Goal: Contribute content

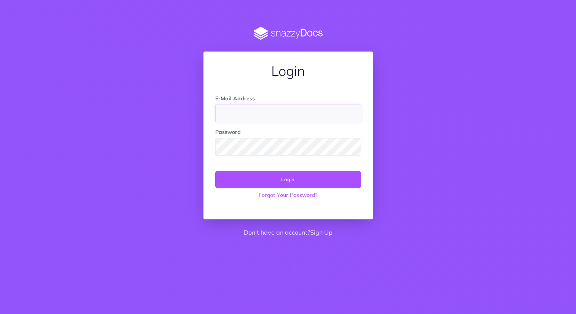
type input "[EMAIL_ADDRESS][DOMAIN_NAME]"
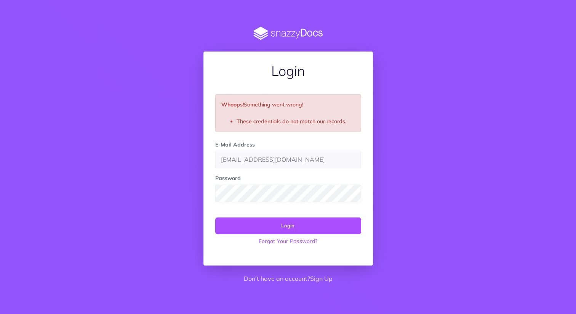
click at [183, 162] on div "Login Whoops! Something went wrong! These credentials do not match our records.…" at bounding box center [288, 157] width 435 height 261
click at [294, 162] on input "ekeyte@nofansapp.com" at bounding box center [288, 160] width 146 height 18
click at [253, 205] on form "E-Mail Address [EMAIL_ADDRESS][DOMAIN_NAME] Password Login Forgot Your Password?" at bounding box center [288, 194] width 146 height 108
click at [189, 185] on div "Login Whoops! Something went wrong! These credentials do not match our records.…" at bounding box center [288, 157] width 435 height 261
click at [256, 109] on div "Whoops! Something went wrong! These credentials do not match our records." at bounding box center [288, 113] width 146 height 38
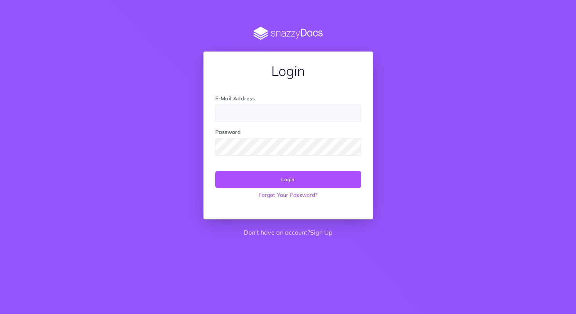
click at [140, 164] on div "Login E-Mail Address Password Login Forgot Your Password? Don't have an account…" at bounding box center [288, 134] width 435 height 215
click at [259, 112] on input "email" at bounding box center [288, 113] width 146 height 18
type input "eric@nofansapp.com"
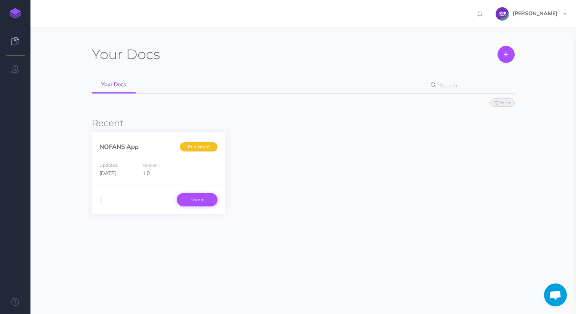
click at [207, 200] on link "Open" at bounding box center [197, 199] width 41 height 13
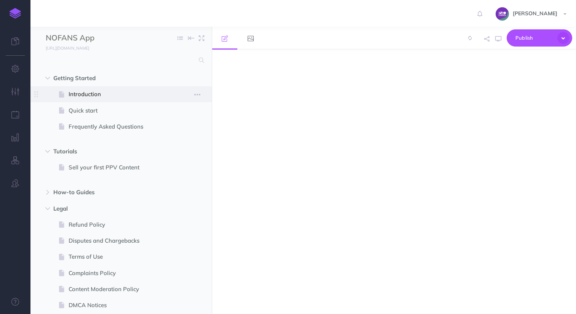
select select "null"
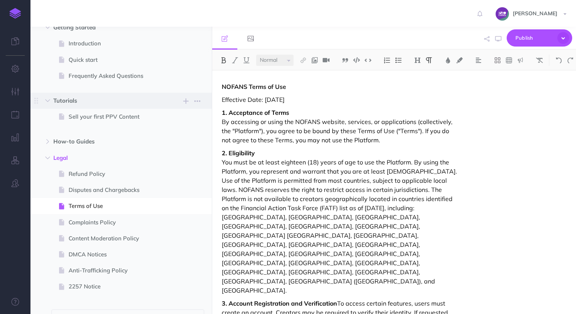
scroll to position [68, 0]
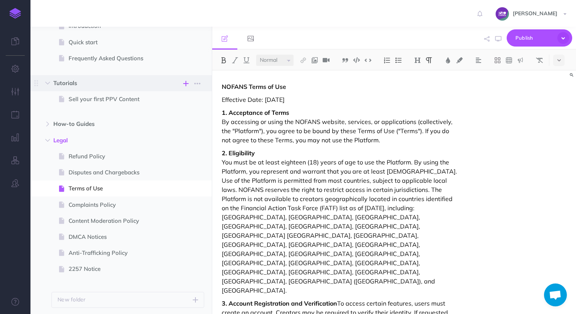
click at [188, 82] on icon "button" at bounding box center [185, 83] width 5 height 9
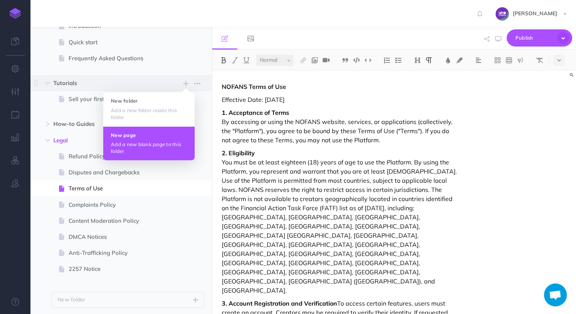
click at [142, 136] on h4 "New page" at bounding box center [149, 134] width 76 height 5
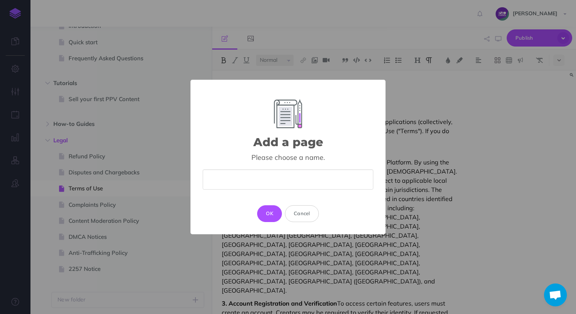
click at [274, 181] on input "text" at bounding box center [288, 179] width 171 height 20
type input "M"
type input "T"
type input "Cash out your MassPay Balance"
click at [266, 209] on button "OK" at bounding box center [269, 213] width 25 height 17
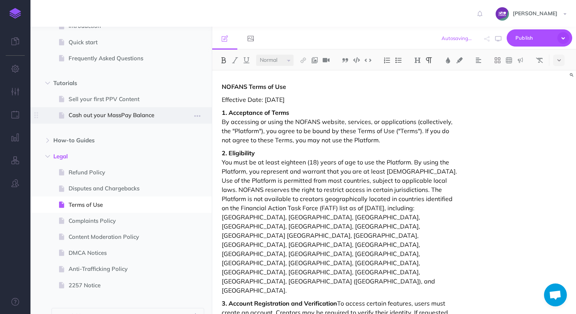
click at [118, 116] on span "Cash out your MassPay Balance" at bounding box center [118, 115] width 98 height 9
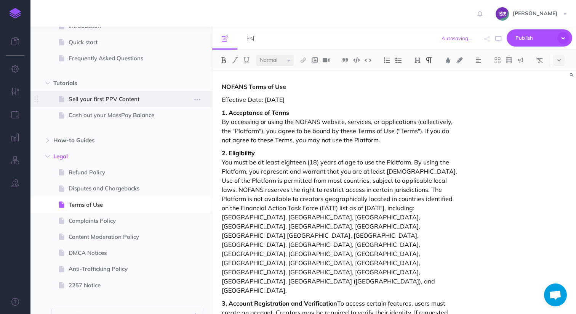
select select "null"
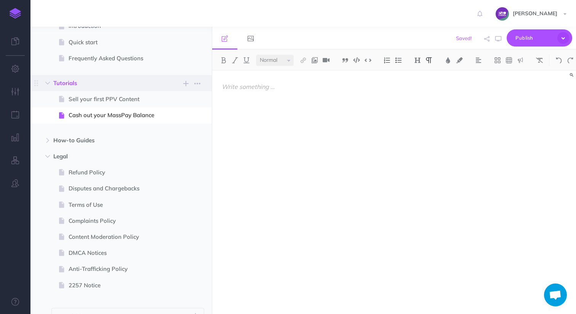
click at [97, 90] on span "Tutorials New folder Add a new folder inside this folder New page Add a new bla…" at bounding box center [129, 83] width 153 height 16
select select "null"
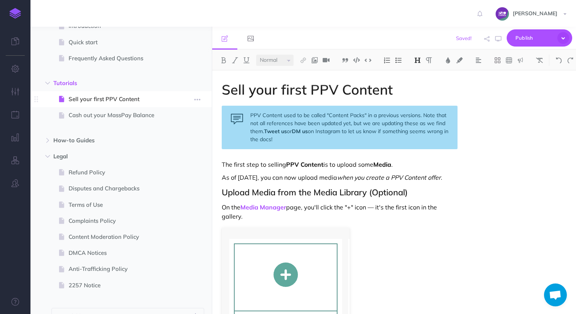
click at [97, 95] on span "Sell your first PPV Content" at bounding box center [118, 99] width 98 height 9
click at [112, 120] on span "Cash out your MassPay Balance" at bounding box center [118, 115] width 98 height 9
select select "null"
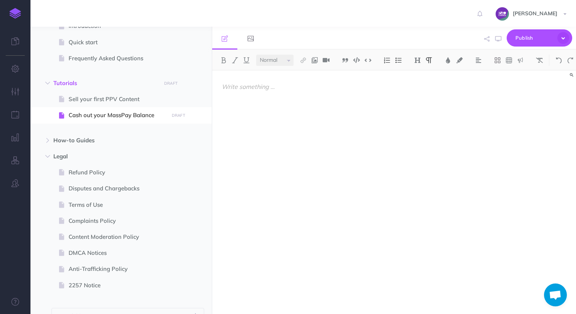
click at [258, 93] on div at bounding box center [339, 189] width 255 height 236
click at [286, 61] on select "Small Normal Large" at bounding box center [275, 60] width 38 height 11
click at [256, 55] on select "Small Normal Large" at bounding box center [275, 60] width 38 height 11
click at [416, 58] on img at bounding box center [417, 60] width 7 height 6
click at [420, 76] on button "H1" at bounding box center [417, 73] width 11 height 11
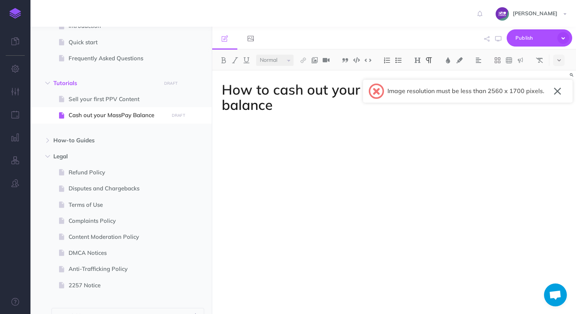
click at [557, 89] on button "button" at bounding box center [557, 91] width 7 height 12
click at [246, 122] on p at bounding box center [340, 125] width 236 height 9
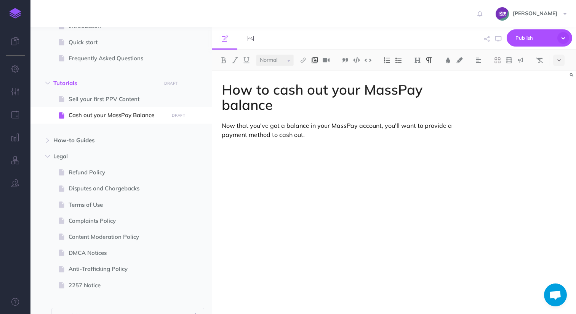
click at [316, 59] on img at bounding box center [314, 60] width 7 height 6
click at [313, 83] on icon at bounding box center [314, 84] width 7 height 5
click at [313, 62] on img at bounding box center [314, 60] width 7 height 6
click at [313, 71] on icon at bounding box center [315, 73] width 6 height 5
click at [555, 84] on div "Image resolution must be less than 2560 x 1700 pixels. ×" at bounding box center [468, 91] width 210 height 23
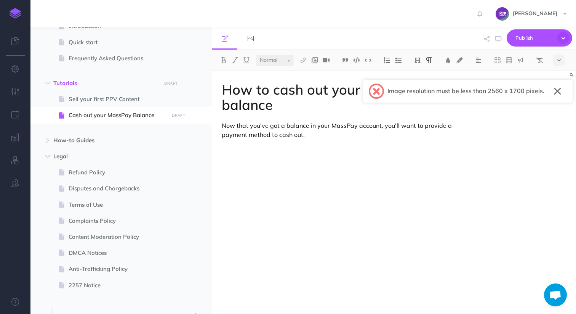
click at [555, 86] on button "button" at bounding box center [557, 91] width 7 height 12
click at [293, 125] on p "Now that you've got a balance in your MassPay account, you'll want to provide a…" at bounding box center [340, 130] width 236 height 18
click at [332, 132] on p "Now that you've got a balance in your MassPay account, you'll want to provide a…" at bounding box center [340, 130] width 236 height 18
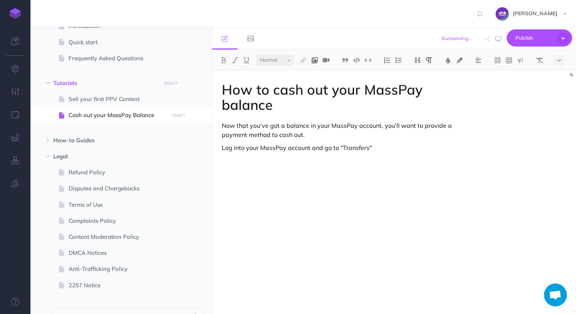
click at [318, 61] on img at bounding box center [314, 60] width 7 height 6
click at [315, 73] on icon at bounding box center [315, 73] width 6 height 5
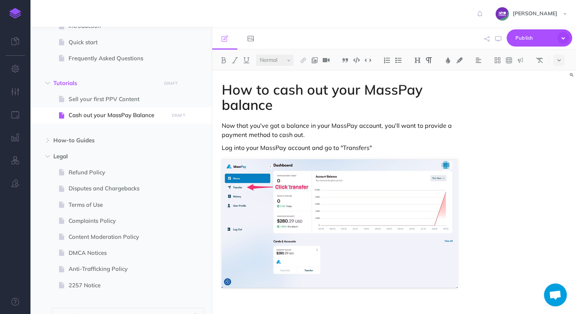
click at [483, 196] on div "How to cash out your MassPay balance Now that you've got a balance in your Mass…" at bounding box center [394, 192] width 364 height 243
click at [334, 199] on img at bounding box center [340, 223] width 236 height 129
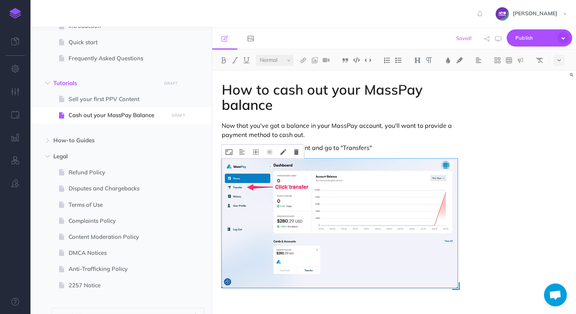
scroll to position [39, 0]
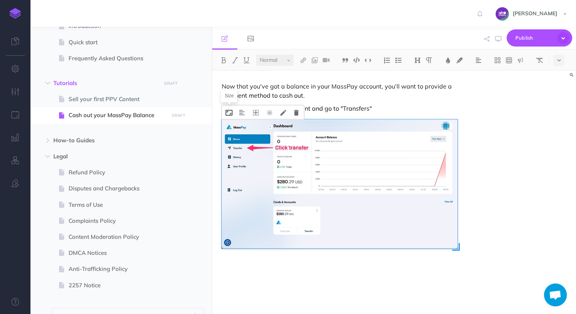
click at [230, 111] on icon at bounding box center [229, 113] width 7 height 6
click at [488, 159] on div "How to cash out your MassPay balance Now that you've got a balance in your Mass…" at bounding box center [394, 192] width 364 height 243
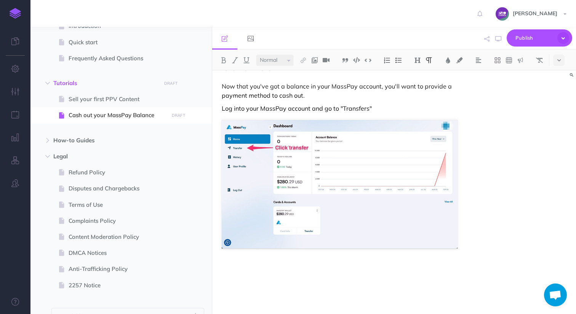
click at [285, 267] on p at bounding box center [340, 267] width 236 height 9
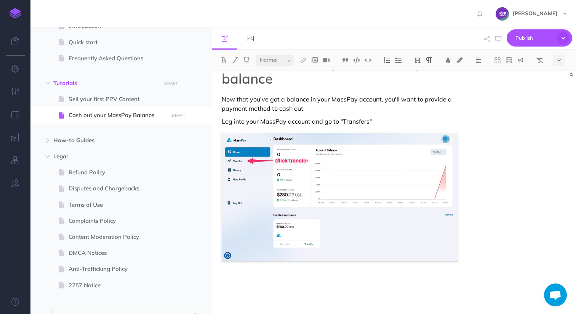
click at [239, 279] on p at bounding box center [340, 280] width 236 height 9
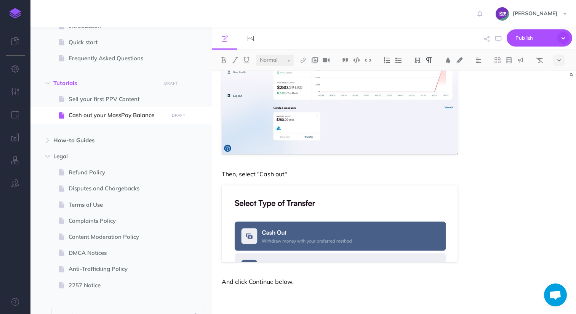
scroll to position [146, 0]
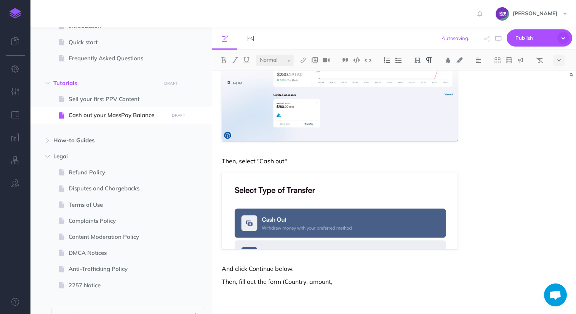
click at [288, 281] on p "Then, fill out the form (Country, amount," at bounding box center [340, 281] width 236 height 9
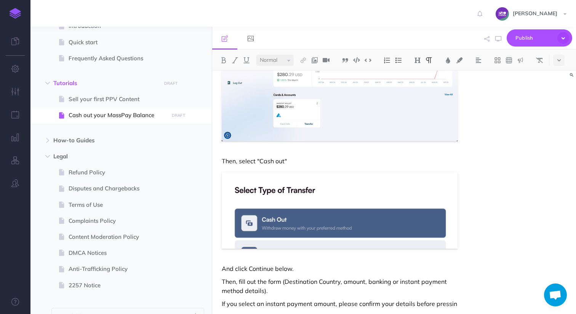
scroll to position [151, 0]
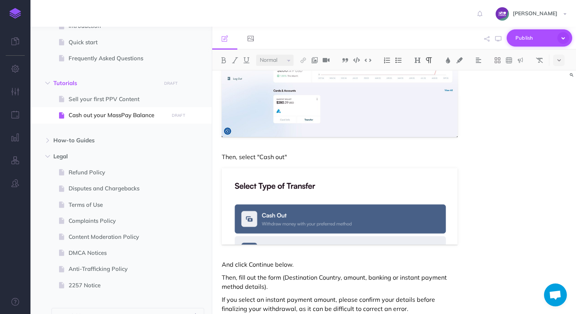
click at [556, 36] on button "Publish" at bounding box center [540, 37] width 66 height 17
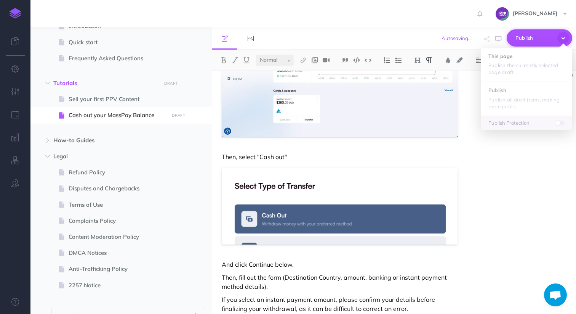
click at [527, 38] on span "Publish" at bounding box center [535, 38] width 38 height 12
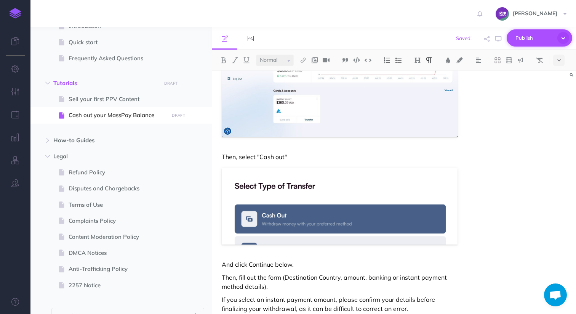
click at [538, 37] on span "Publish" at bounding box center [535, 38] width 38 height 12
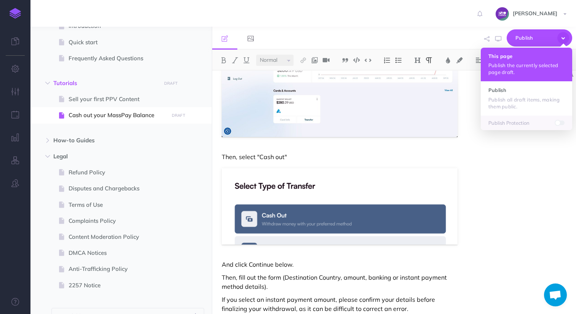
click at [514, 57] on h4 "This page" at bounding box center [527, 55] width 76 height 5
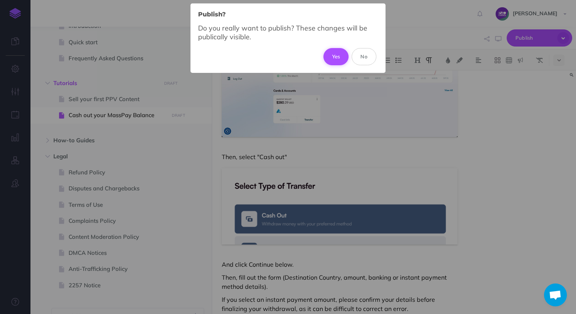
click at [337, 53] on button "Yes" at bounding box center [337, 56] width 26 height 17
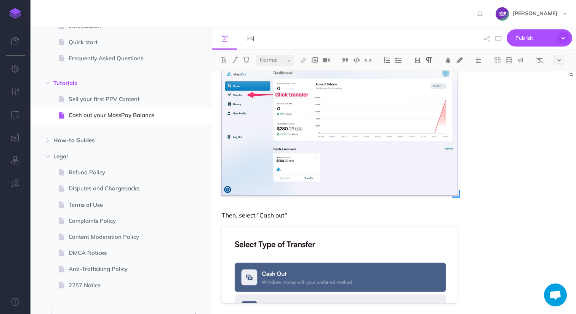
scroll to position [178, 0]
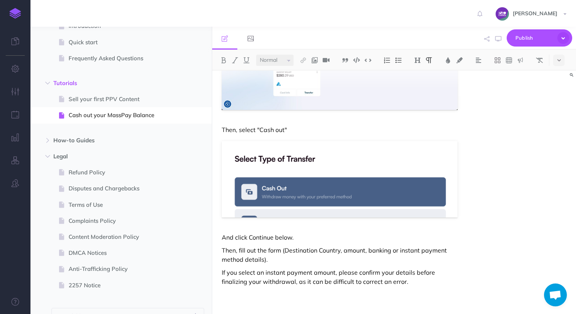
click at [424, 282] on p "If you select an instant payment amount, please confirm your details before fin…" at bounding box center [340, 277] width 236 height 18
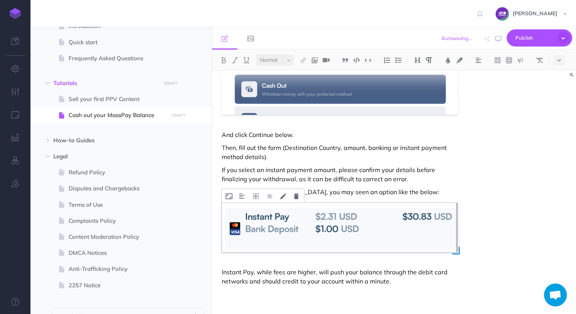
scroll to position [281, 0]
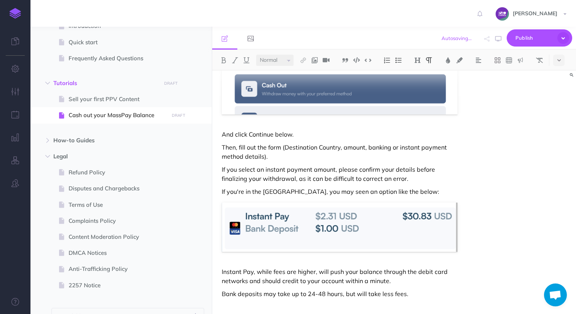
click at [385, 294] on p "Bank deposits may take up to 24-48 hours, but will take less fees." at bounding box center [340, 293] width 236 height 9
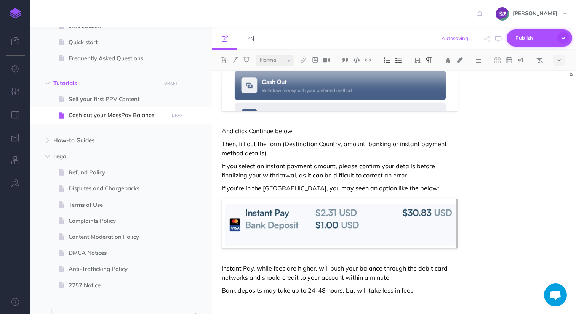
click at [530, 42] on span "Publish" at bounding box center [535, 38] width 38 height 12
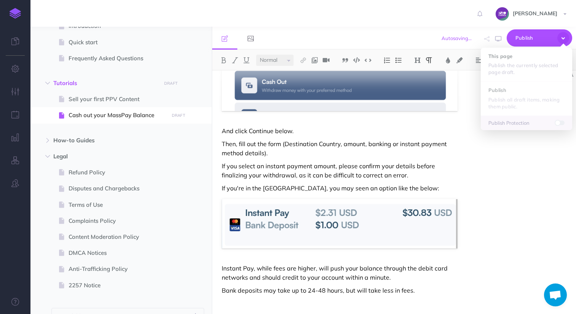
click at [460, 19] on div "[PERSON_NAME] Settings Account Settings Teams Create Team Support Documentation…" at bounding box center [288, 13] width 565 height 27
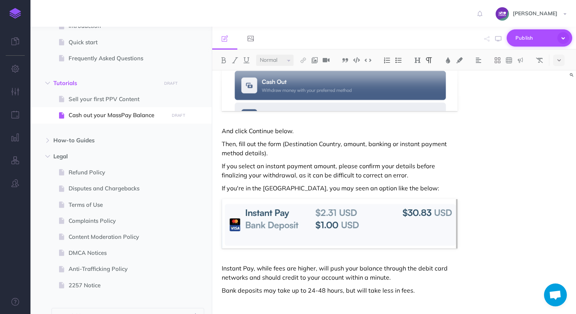
click at [529, 44] on button "Publish" at bounding box center [540, 37] width 66 height 17
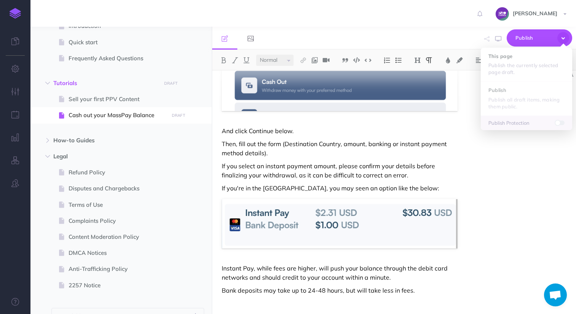
click at [448, 6] on div "[PERSON_NAME] Settings Account Settings Teams Create Team Support Documentation…" at bounding box center [288, 13] width 565 height 27
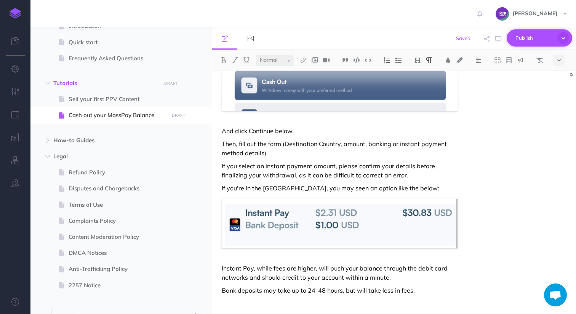
click at [511, 43] on button "Publish" at bounding box center [540, 37] width 66 height 17
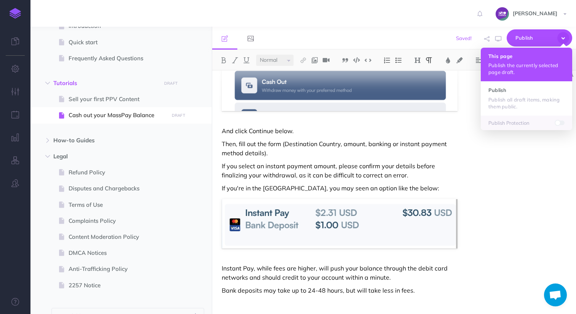
click at [510, 56] on h4 "This page" at bounding box center [527, 55] width 76 height 5
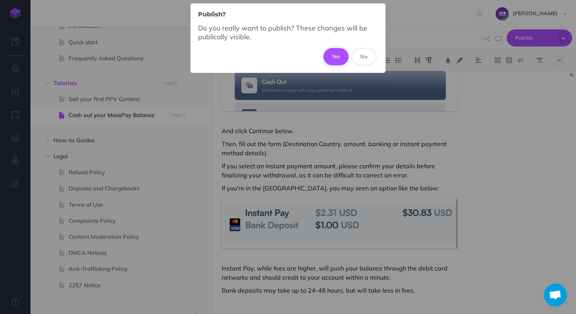
click at [340, 53] on button "Yes" at bounding box center [337, 56] width 26 height 17
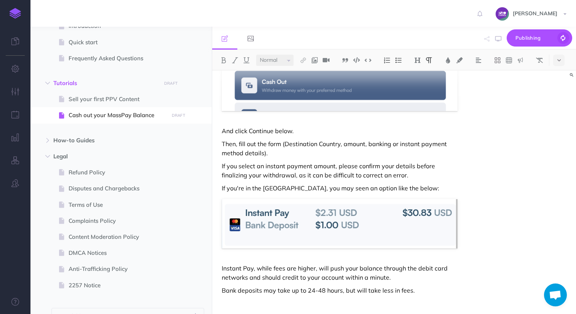
click at [271, 6] on div "[PERSON_NAME] Settings Account Settings Teams Create Team Support Documentation…" at bounding box center [288, 13] width 565 height 27
